Goal: Transaction & Acquisition: Purchase product/service

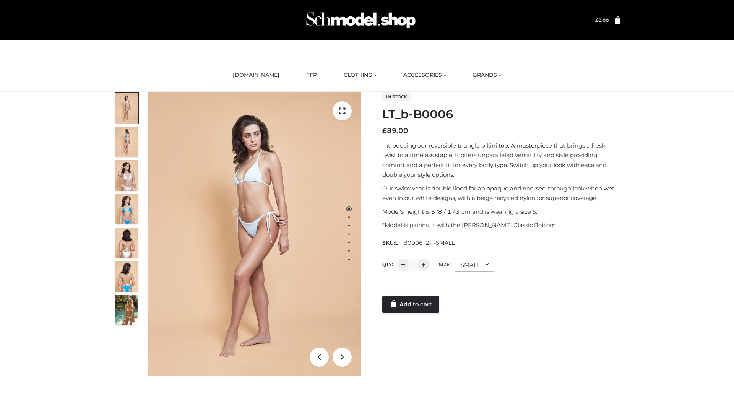
click at [411, 304] on link "Add to cart" at bounding box center [410, 304] width 57 height 17
